Goal: Complete application form

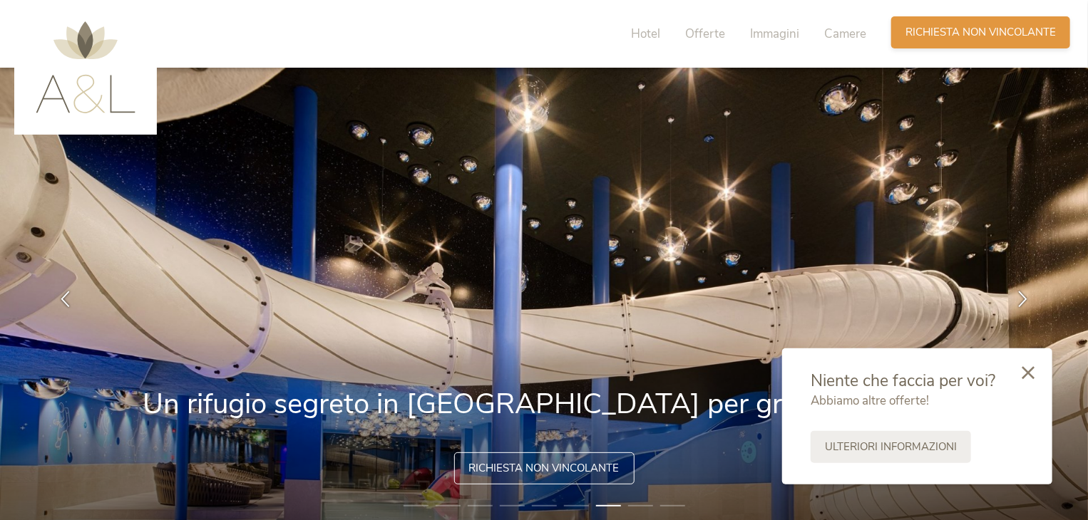
click at [974, 24] on div "Richiesta [PERSON_NAME] non vincolante" at bounding box center [980, 32] width 179 height 32
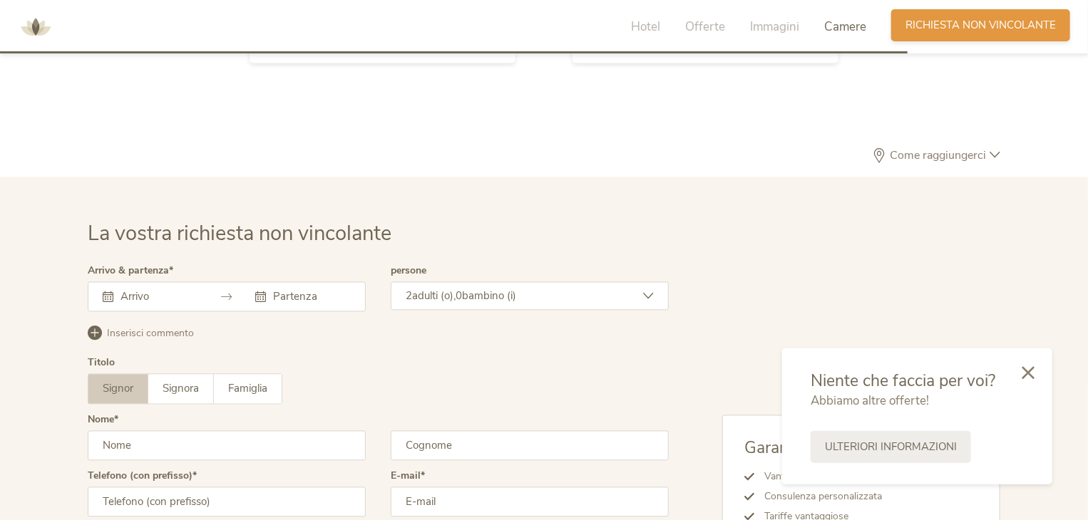
scroll to position [4111, 0]
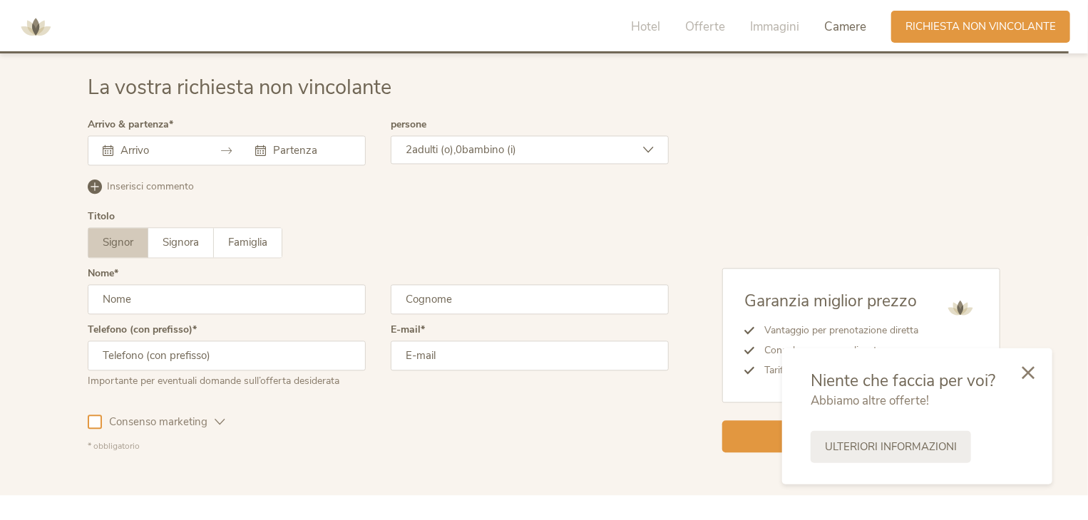
click at [190, 155] on input "text" at bounding box center [157, 150] width 81 height 14
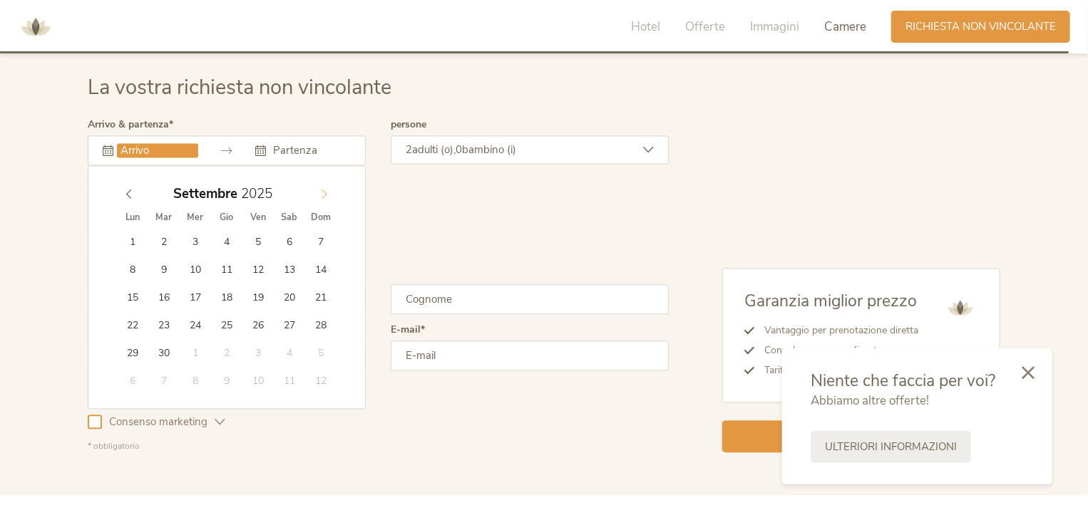
click at [324, 195] on icon at bounding box center [324, 194] width 10 height 10
type input "[DATE]"
click at [321, 195] on icon at bounding box center [324, 194] width 10 height 10
type input "[DATE]"
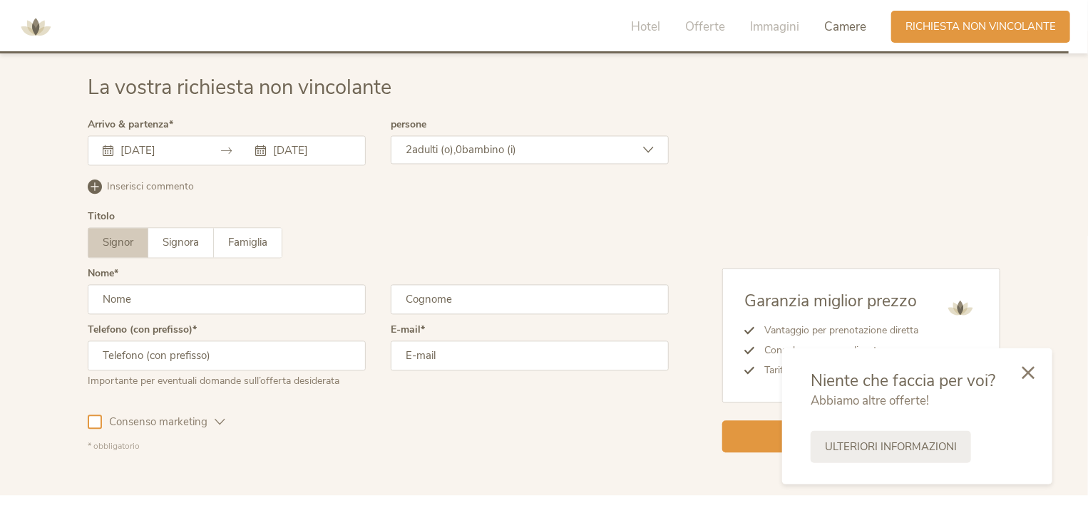
click at [462, 143] on span "0" at bounding box center [458, 150] width 6 height 14
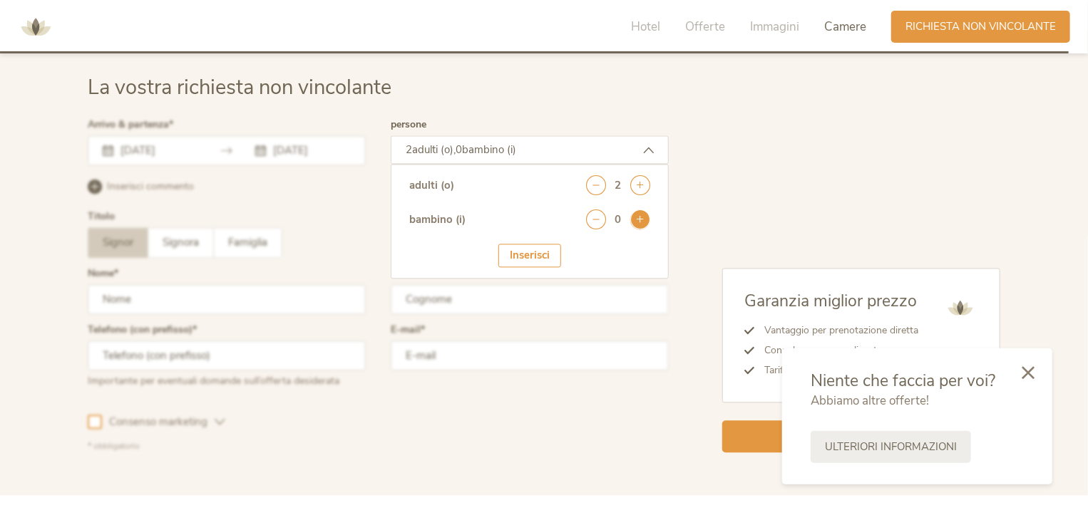
click at [648, 215] on icon at bounding box center [640, 220] width 20 height 20
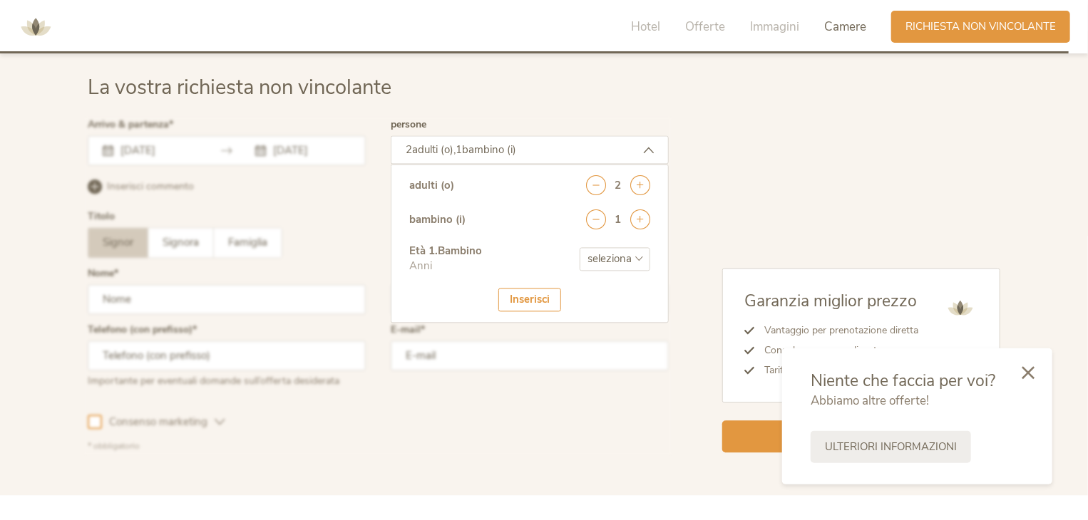
click at [599, 257] on select "seleziona 0 1 2 3 4 5 6 7 8 9 10 11 12 13 14 15 16 17" at bounding box center [614, 259] width 71 height 24
select select "1"
click at [579, 247] on select "seleziona 0 1 2 3 4 5 6 7 8 9 10 11 12 13 14 15 16 17" at bounding box center [614, 259] width 71 height 24
click at [521, 288] on div "Inserisci" at bounding box center [529, 300] width 63 height 24
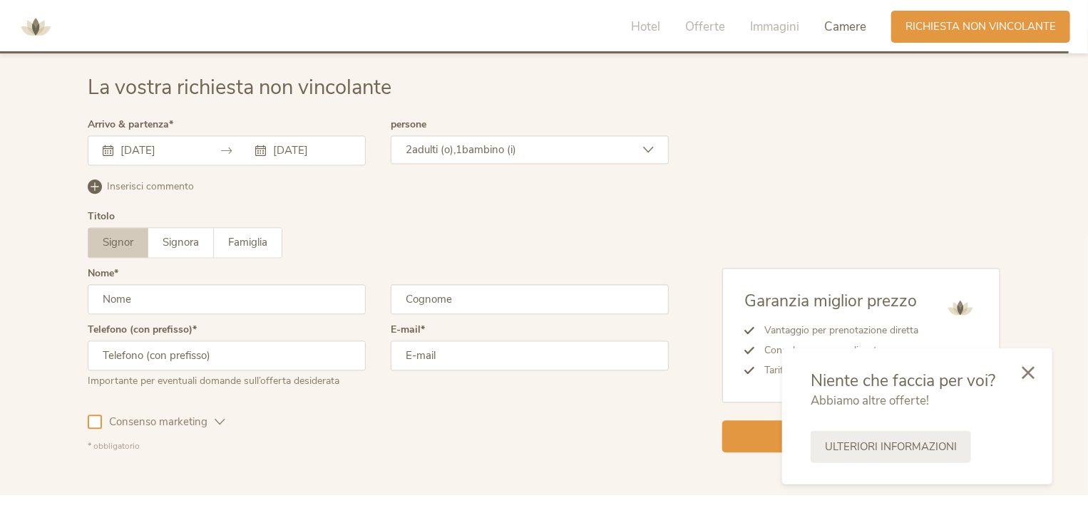
click at [190, 184] on span "Inserisci commento" at bounding box center [150, 187] width 87 height 14
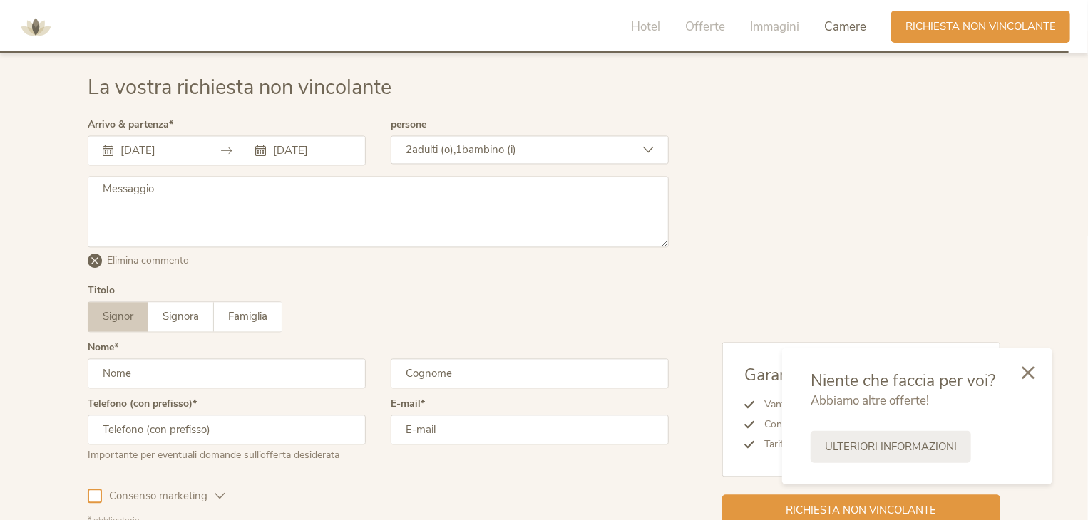
click at [190, 184] on textarea at bounding box center [378, 211] width 581 height 71
type textarea "due camere con stessa tipologia"
click at [384, 334] on div "Titolo Signor Signora Famiglia Signor Signora [GEOGRAPHIC_DATA]" at bounding box center [378, 314] width 581 height 57
click at [187, 321] on span "Signora" at bounding box center [180, 316] width 36 height 14
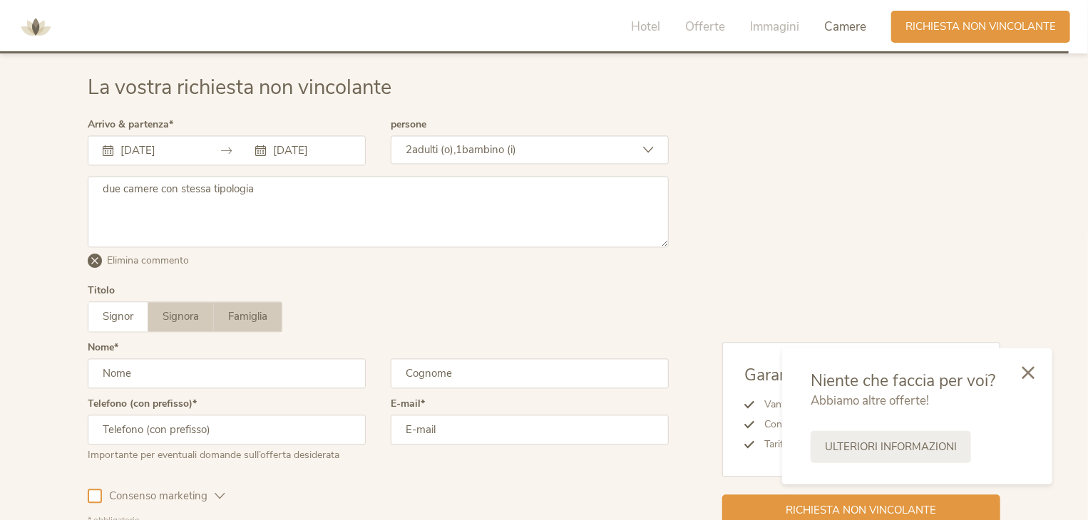
click at [252, 316] on span "Famiglia" at bounding box center [247, 316] width 39 height 14
click at [200, 329] on label "Signora" at bounding box center [181, 316] width 66 height 29
click at [204, 368] on input "text" at bounding box center [227, 373] width 278 height 30
type input "[PERSON_NAME]"
type input "Girardi"
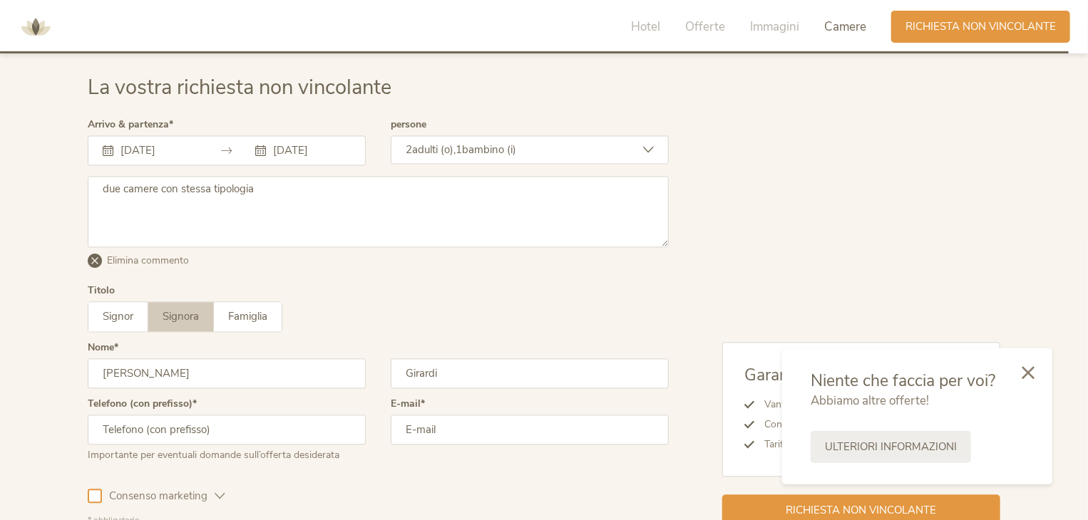
type input "3491183609"
type input "[EMAIL_ADDRESS][DOMAIN_NAME]"
click at [463, 286] on div "Titolo Signor Signora Famiglia Signor Signora [GEOGRAPHIC_DATA]" at bounding box center [378, 314] width 581 height 57
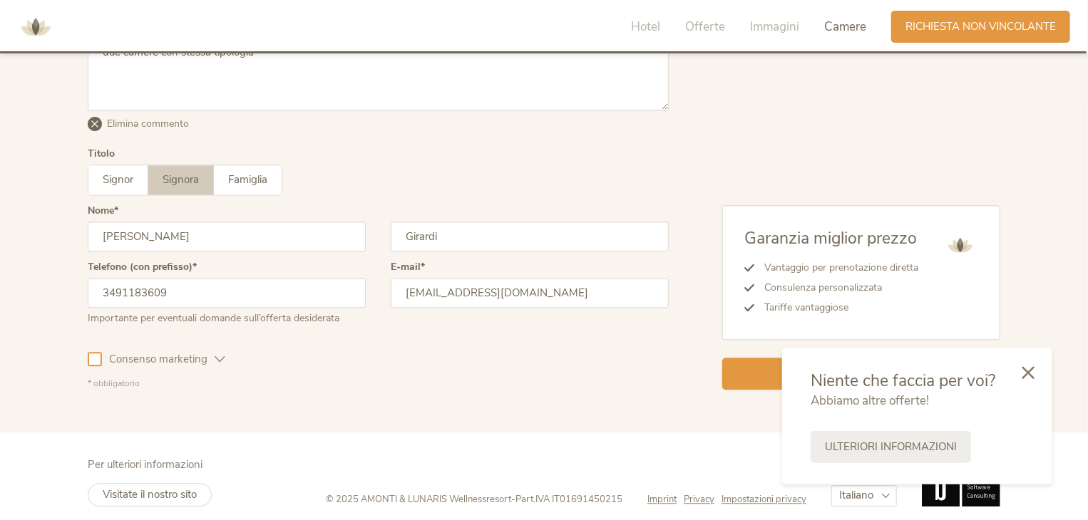
scroll to position [4253, 0]
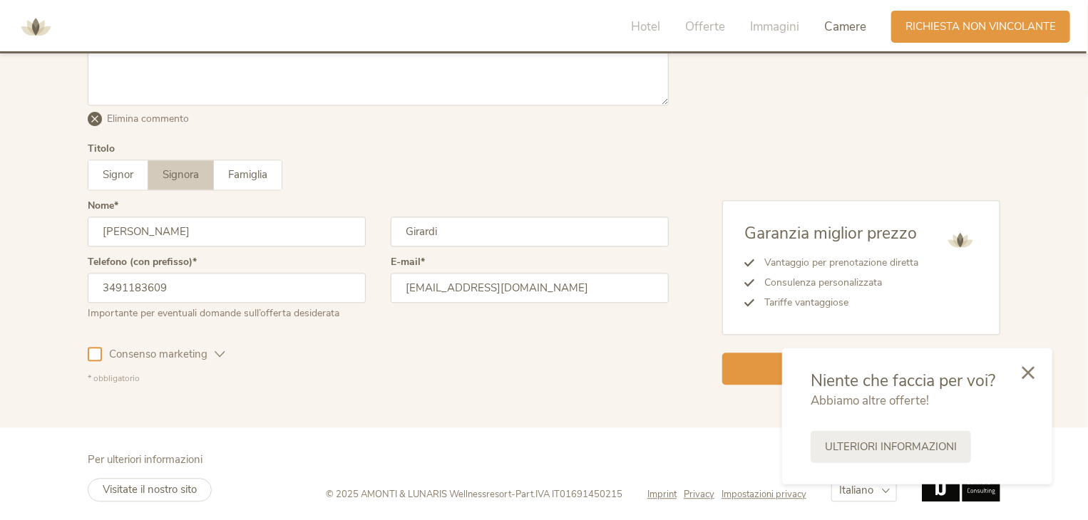
click at [220, 356] on icon at bounding box center [220, 354] width 11 height 11
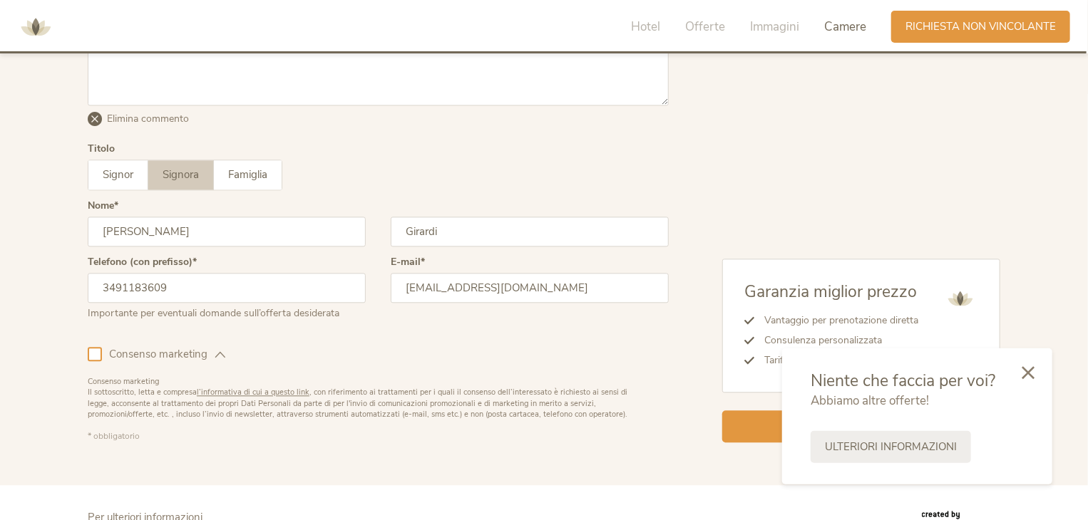
click at [220, 356] on icon at bounding box center [220, 354] width 11 height 11
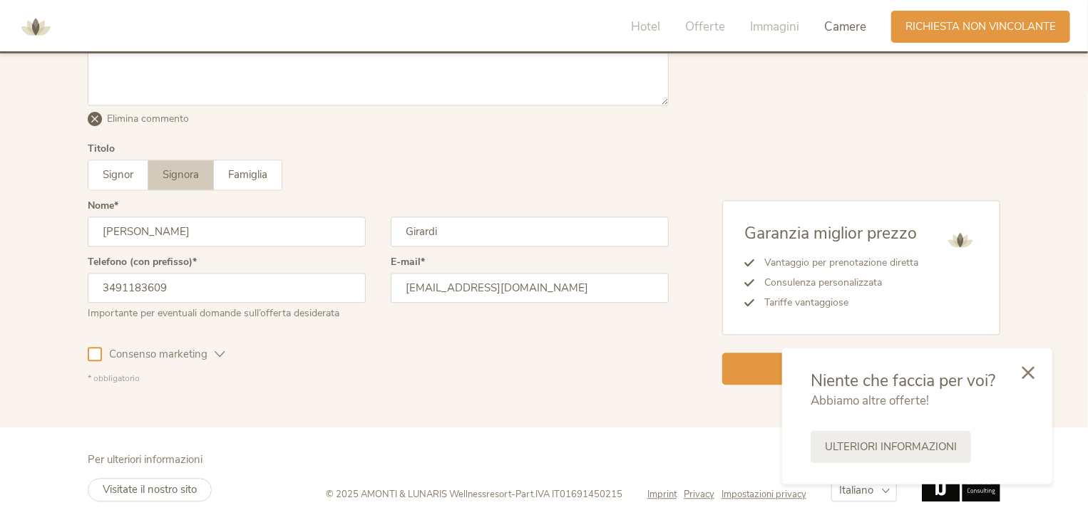
scroll to position [4257, 0]
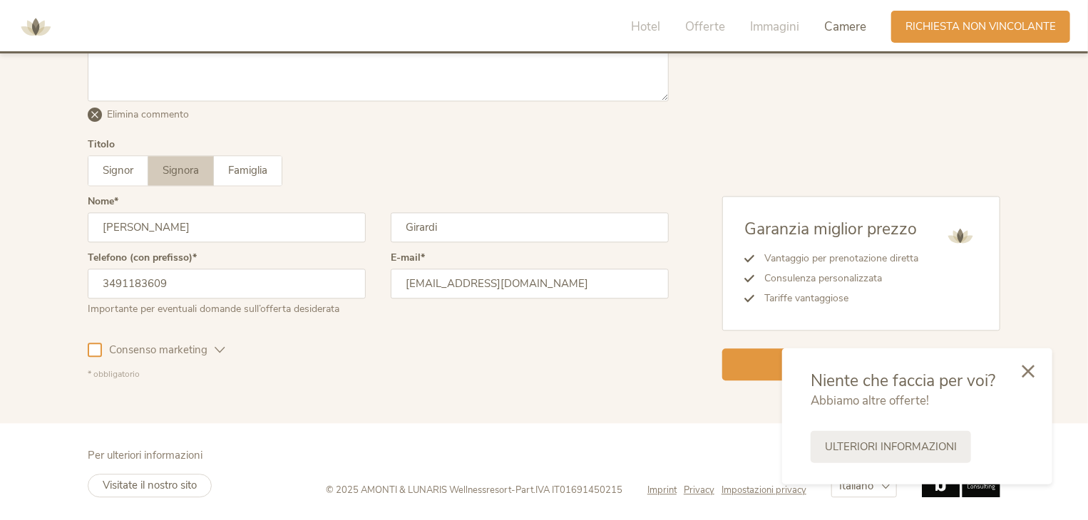
click at [1034, 377] on icon at bounding box center [1027, 371] width 13 height 13
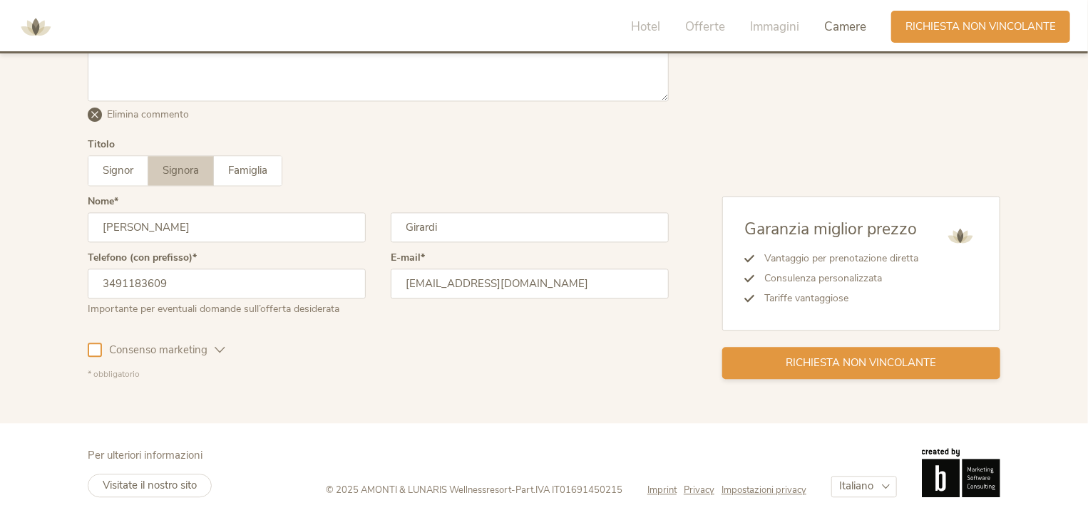
click at [877, 361] on span "Richiesta non vincolante" at bounding box center [861, 363] width 150 height 15
